Goal: Transaction & Acquisition: Subscribe to service/newsletter

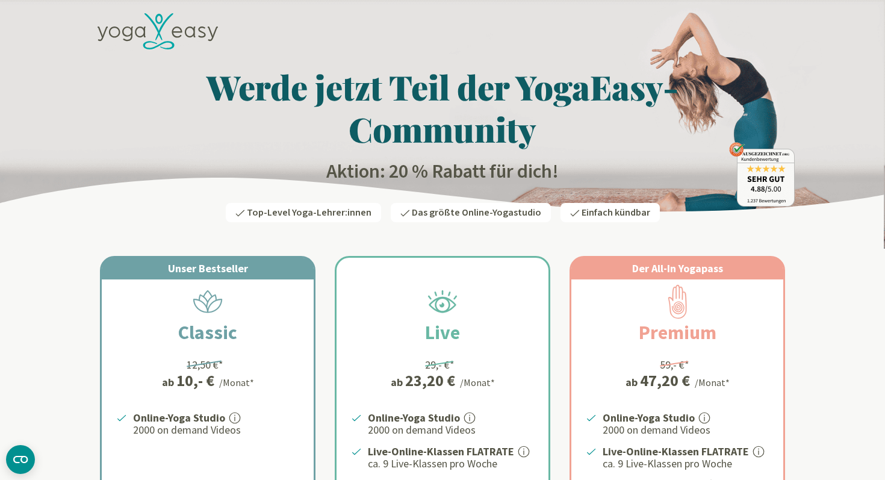
click at [432, 177] on h2 "Aktion: 20 % Rabatt für dich!" at bounding box center [442, 172] width 704 height 24
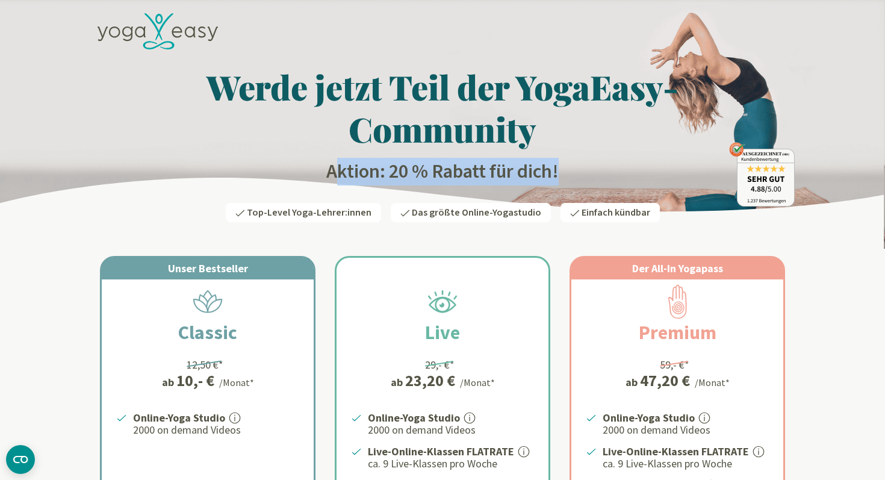
click at [432, 177] on h2 "Aktion: 20 % Rabatt für dich!" at bounding box center [442, 172] width 704 height 24
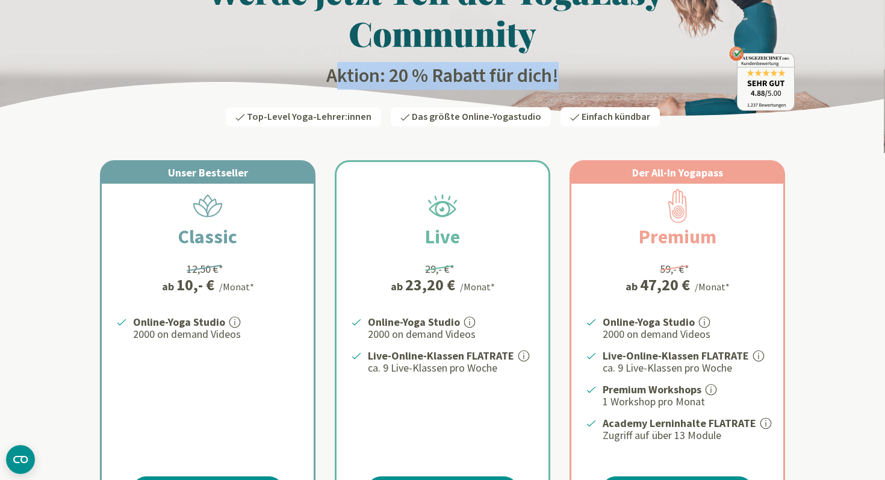
scroll to position [217, 0]
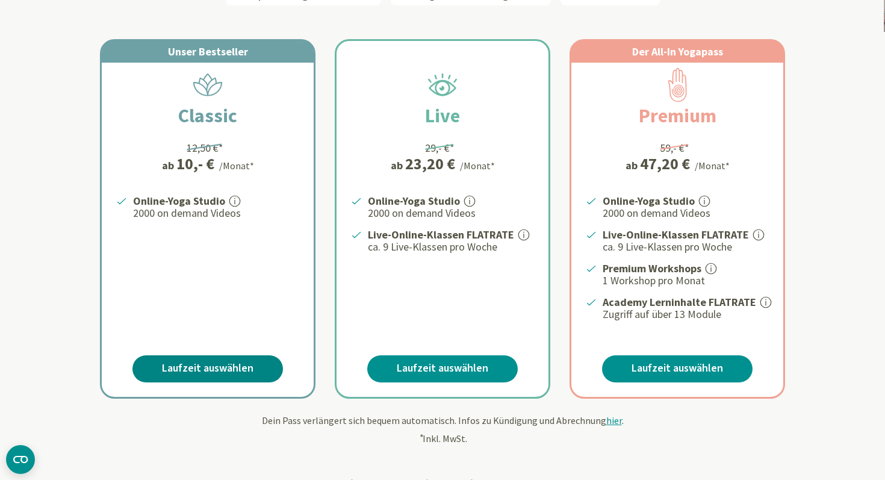
click at [217, 367] on link "Laufzeit auswählen" at bounding box center [207, 368] width 151 height 27
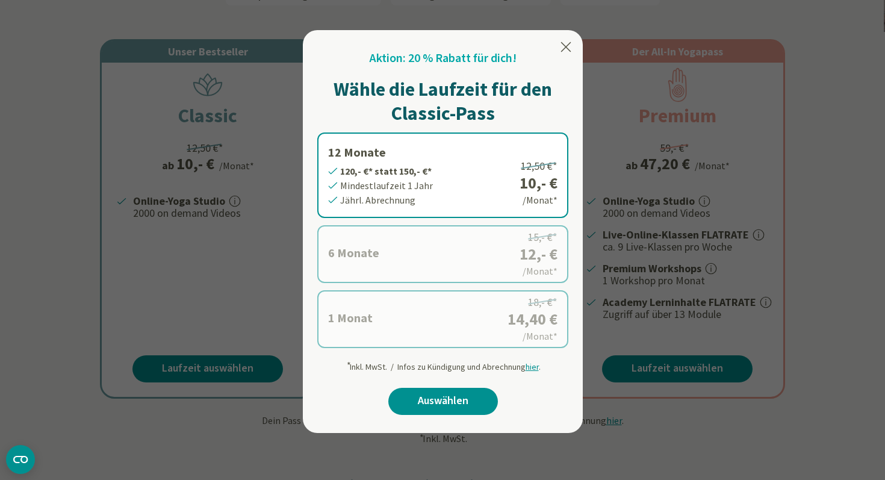
click at [421, 166] on label "12 Monate 120,- €* statt 150,- €* Mindestlaufzeit 1 Jahr Jährl. Abrechnung 12,5…" at bounding box center [442, 175] width 251 height 86
click at [450, 396] on link "Auswählen" at bounding box center [443, 401] width 110 height 27
